Goal: Navigation & Orientation: Find specific page/section

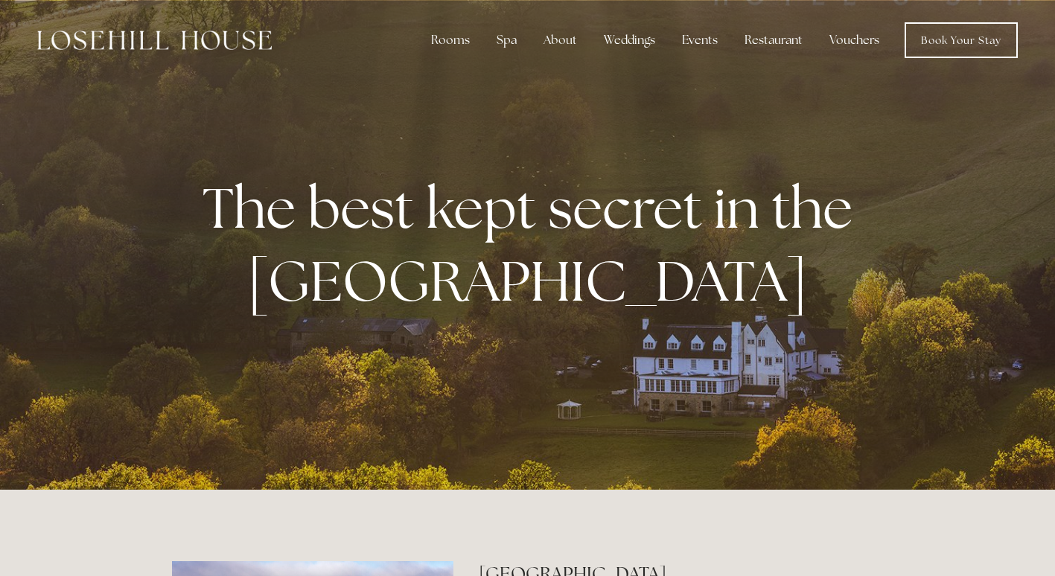
drag, startPoint x: 929, startPoint y: 390, endPoint x: 927, endPoint y: 88, distance: 302.4
click at [943, 47] on link "Book Your Stay" at bounding box center [961, 40] width 113 height 36
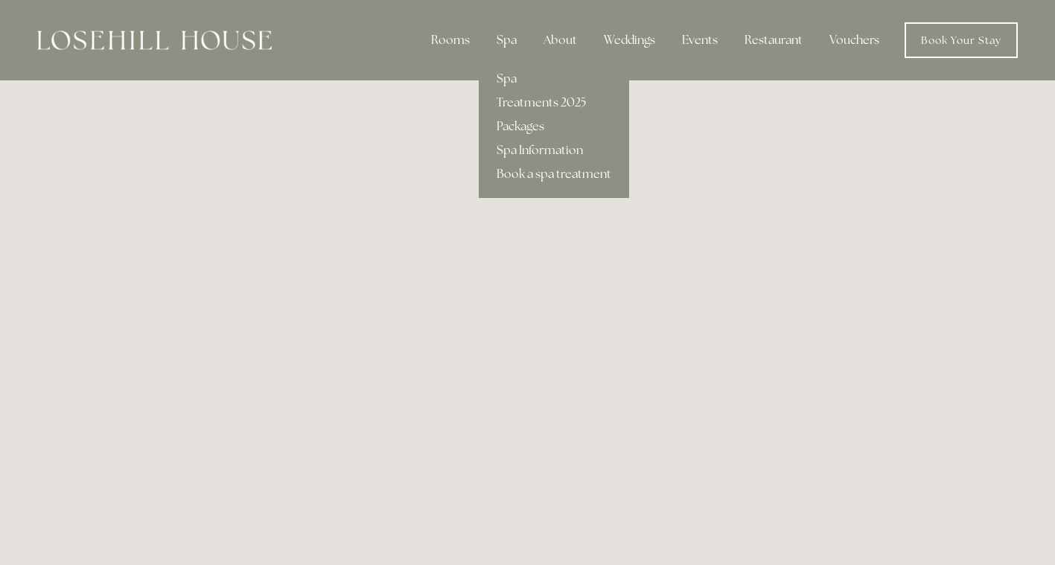
click at [502, 43] on div "Spa" at bounding box center [507, 40] width 44 height 30
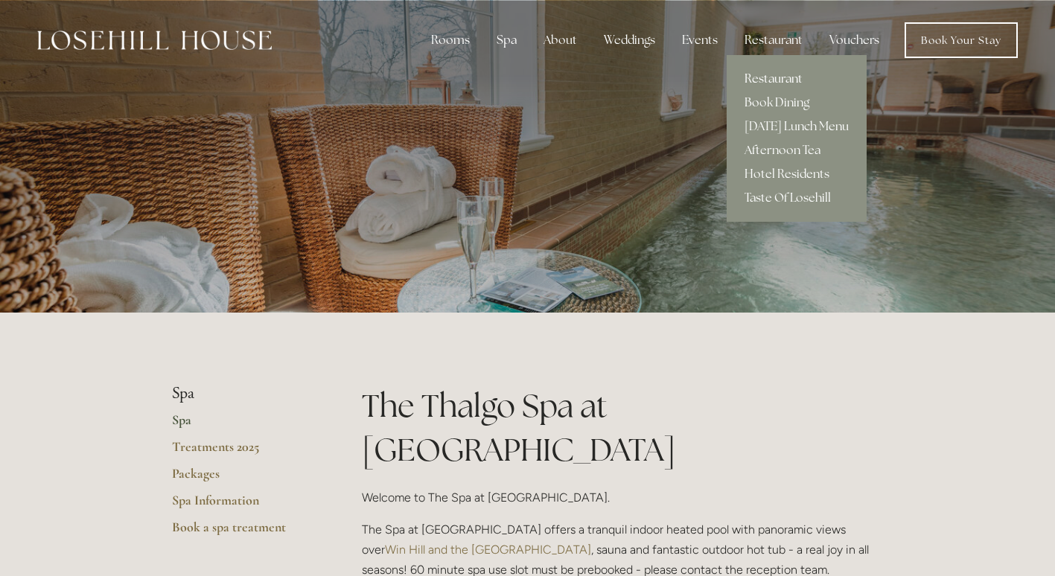
click at [786, 79] on link "Restaurant" at bounding box center [797, 79] width 140 height 24
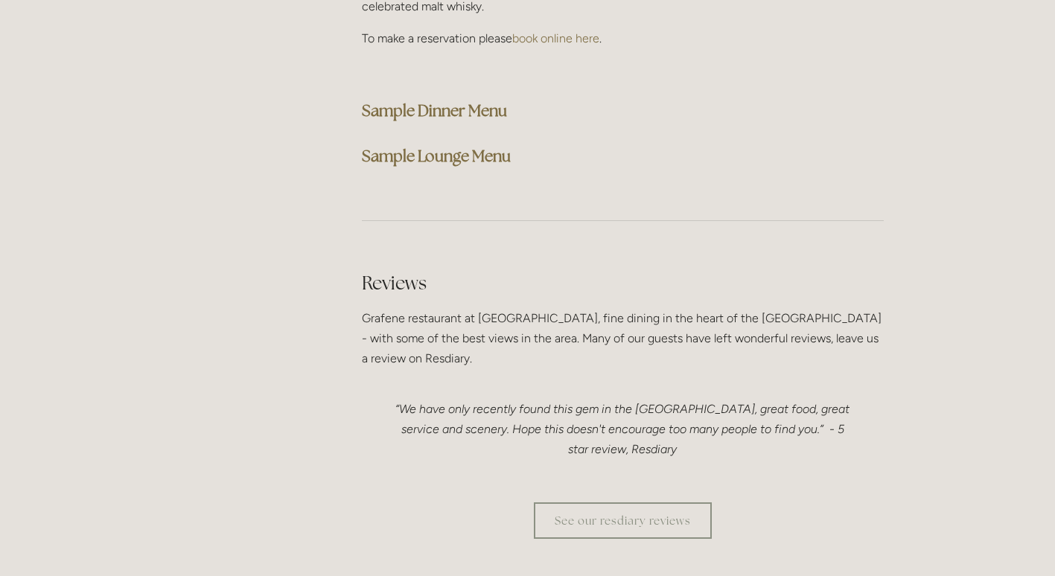
scroll to position [3947, 0]
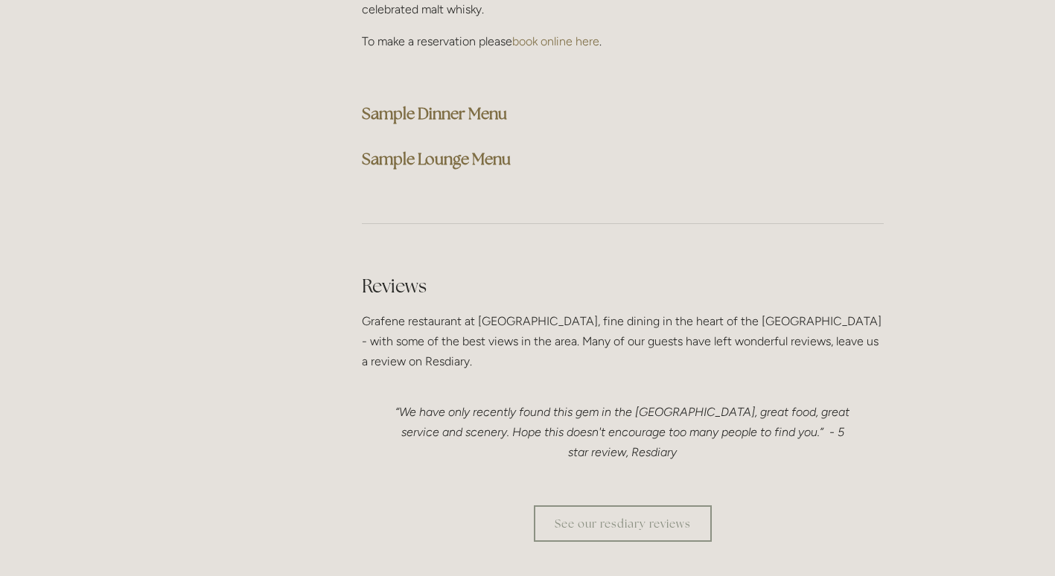
click at [476, 104] on strong "Sample Dinner Menu" at bounding box center [434, 114] width 145 height 20
